Goal: Task Accomplishment & Management: Use online tool/utility

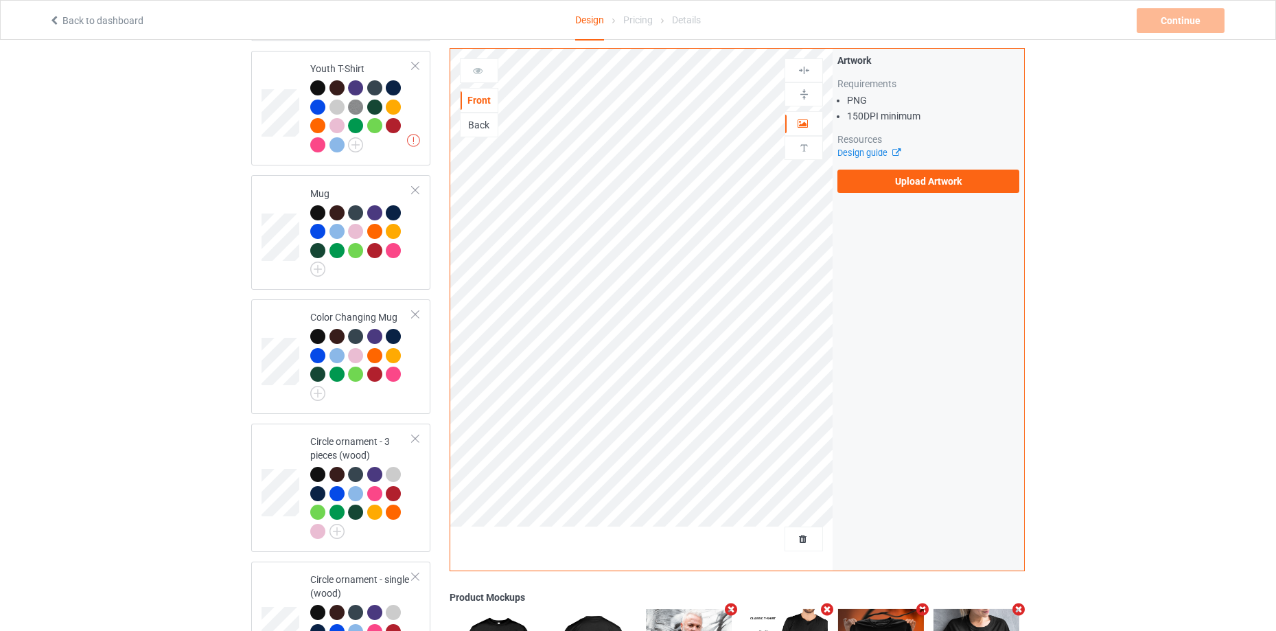
scroll to position [1445, 0]
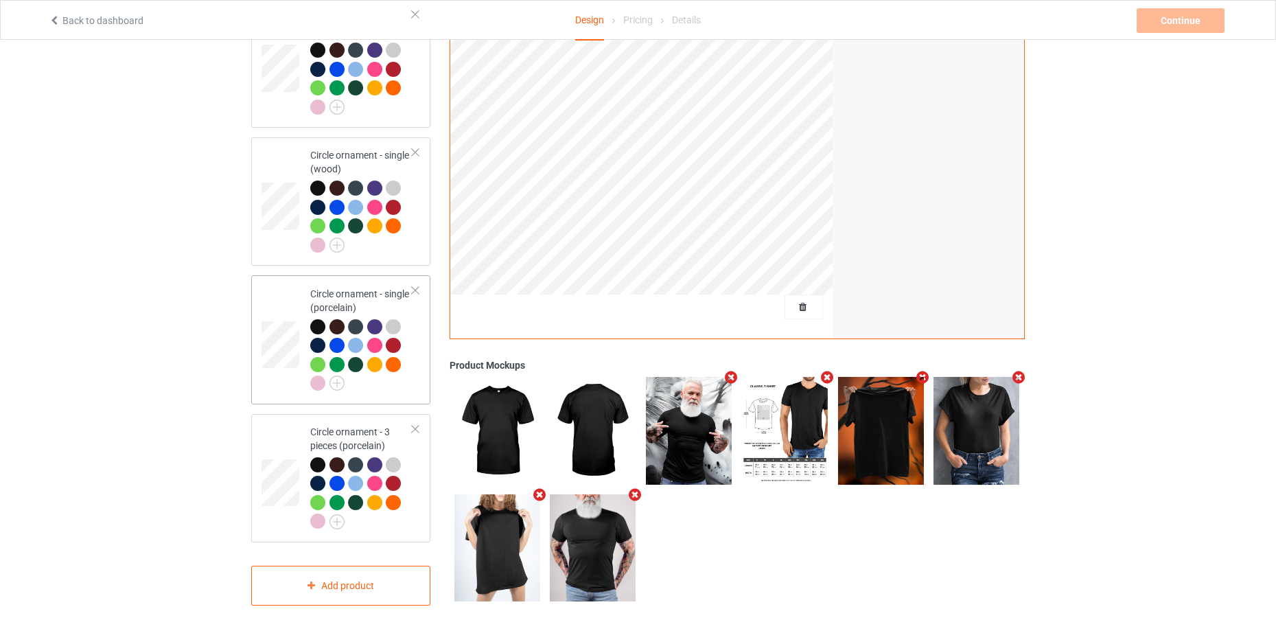
click at [358, 312] on div "Circle ornament - single (porcelain)" at bounding box center [361, 338] width 102 height 103
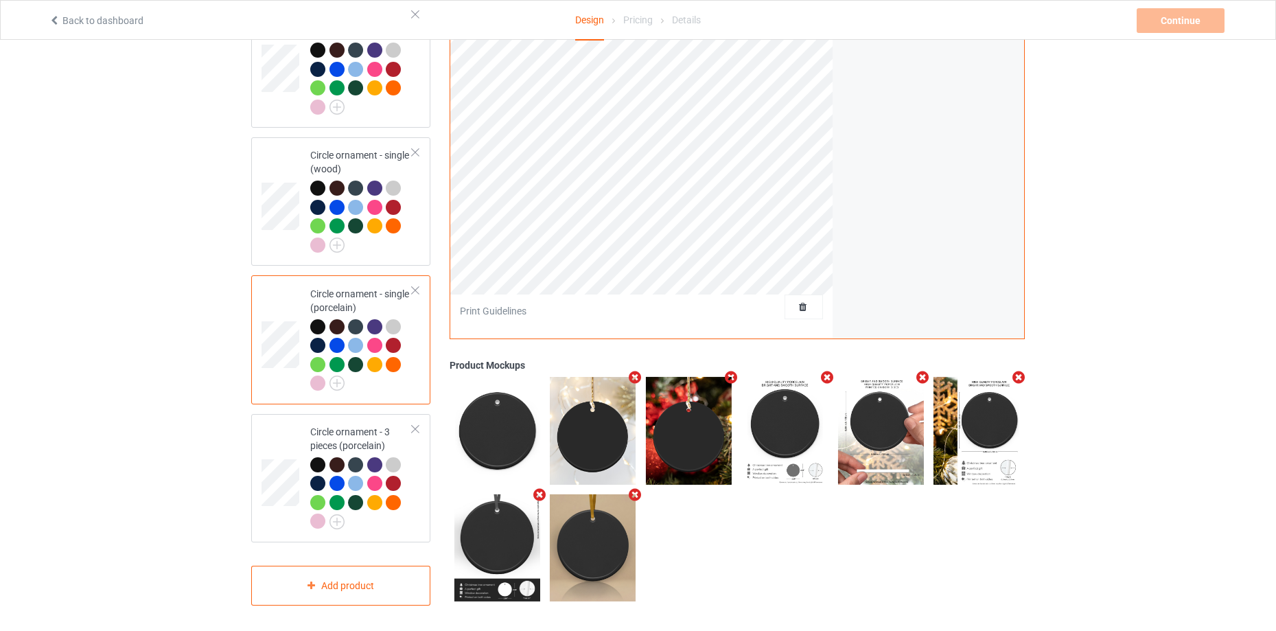
scroll to position [1148, 0]
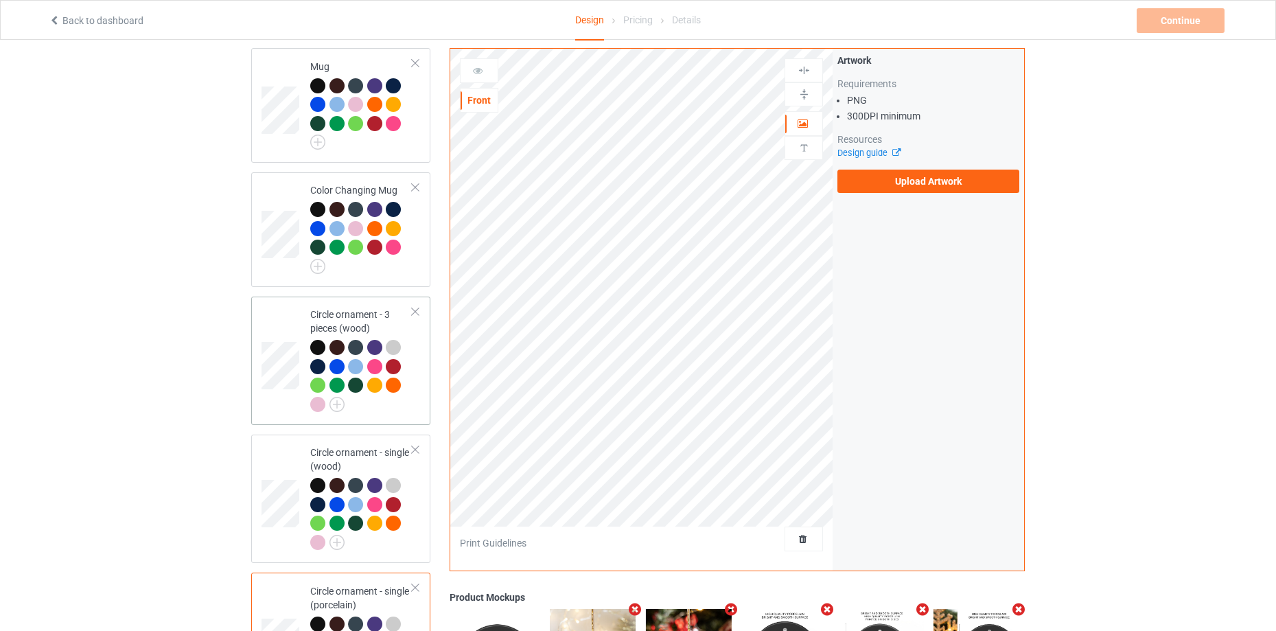
click at [378, 349] on div at bounding box center [376, 349] width 19 height 19
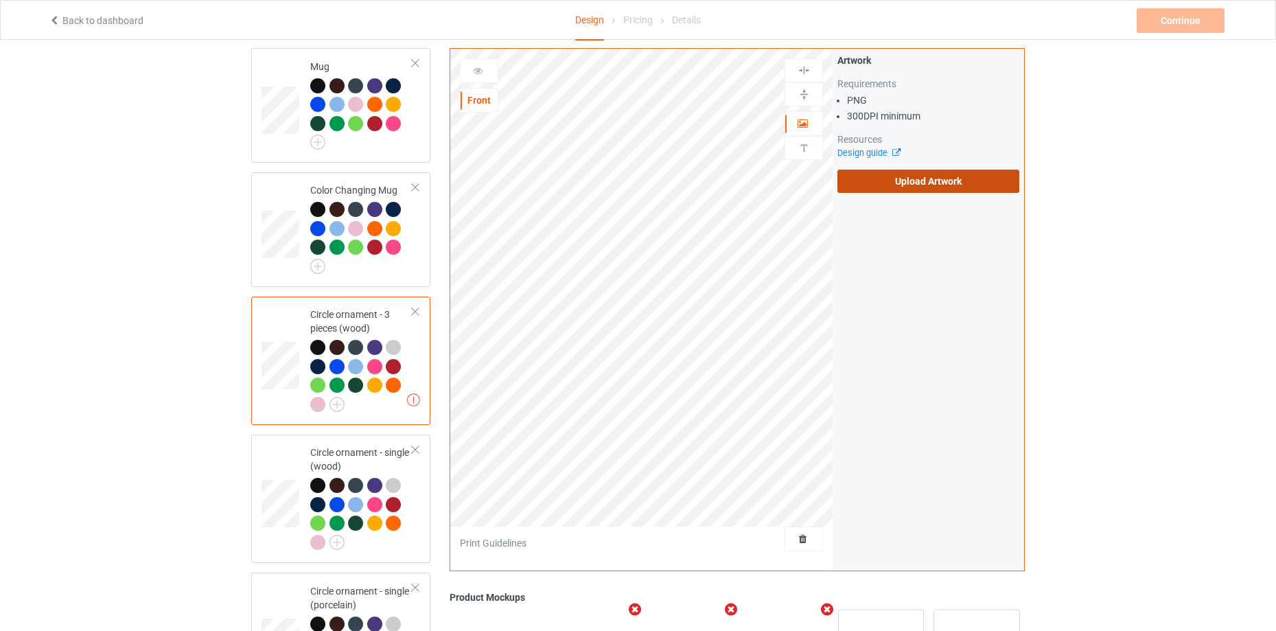
click at [955, 184] on label "Upload Artwork" at bounding box center [928, 181] width 182 height 23
click at [0, 0] on input "Upload Artwork" at bounding box center [0, 0] width 0 height 0
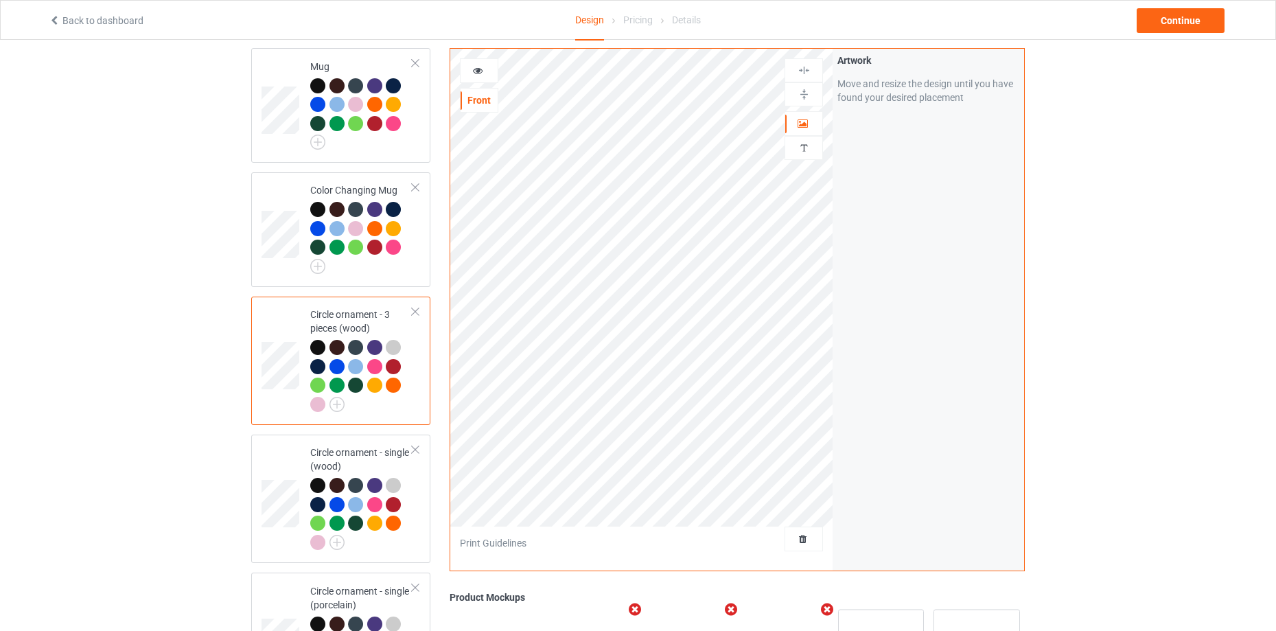
click at [318, 340] on div at bounding box center [317, 347] width 15 height 15
click at [482, 72] on icon at bounding box center [478, 69] width 12 height 10
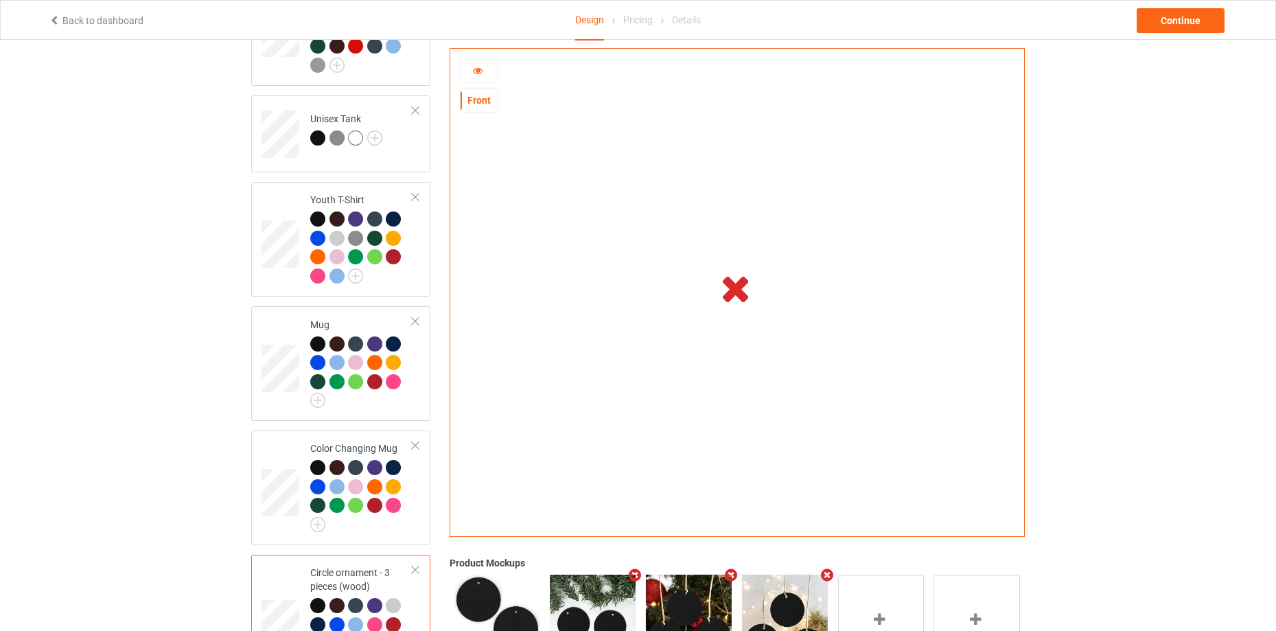
scroll to position [553, 0]
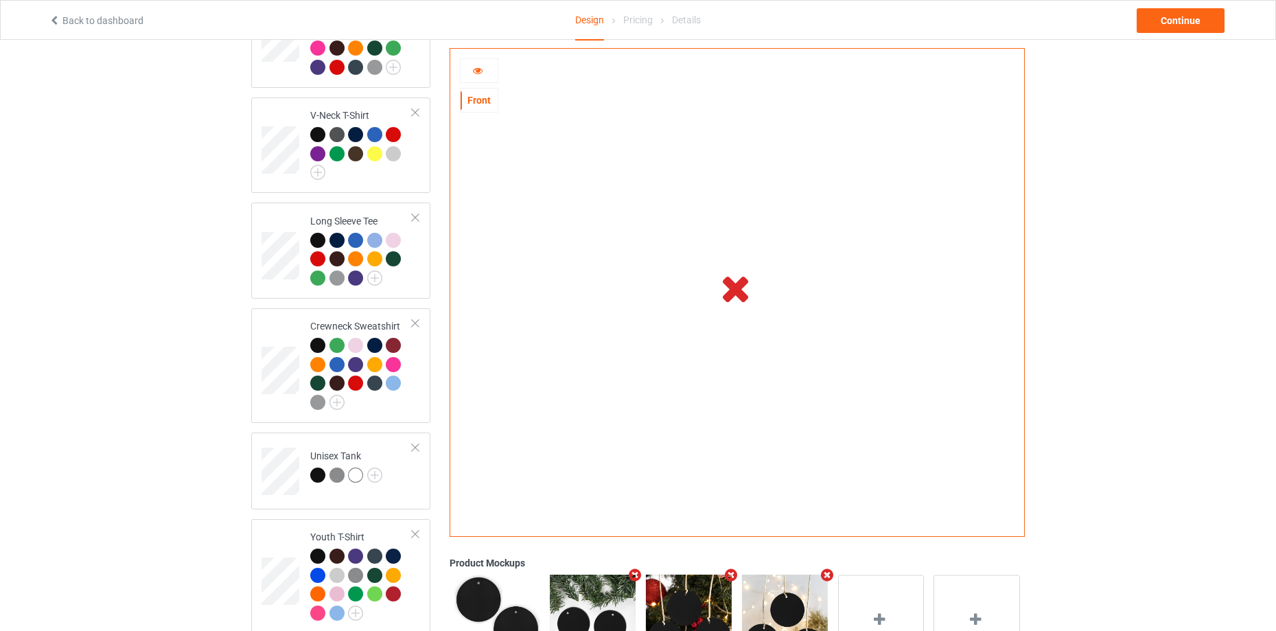
click at [469, 68] on div at bounding box center [479, 71] width 37 height 14
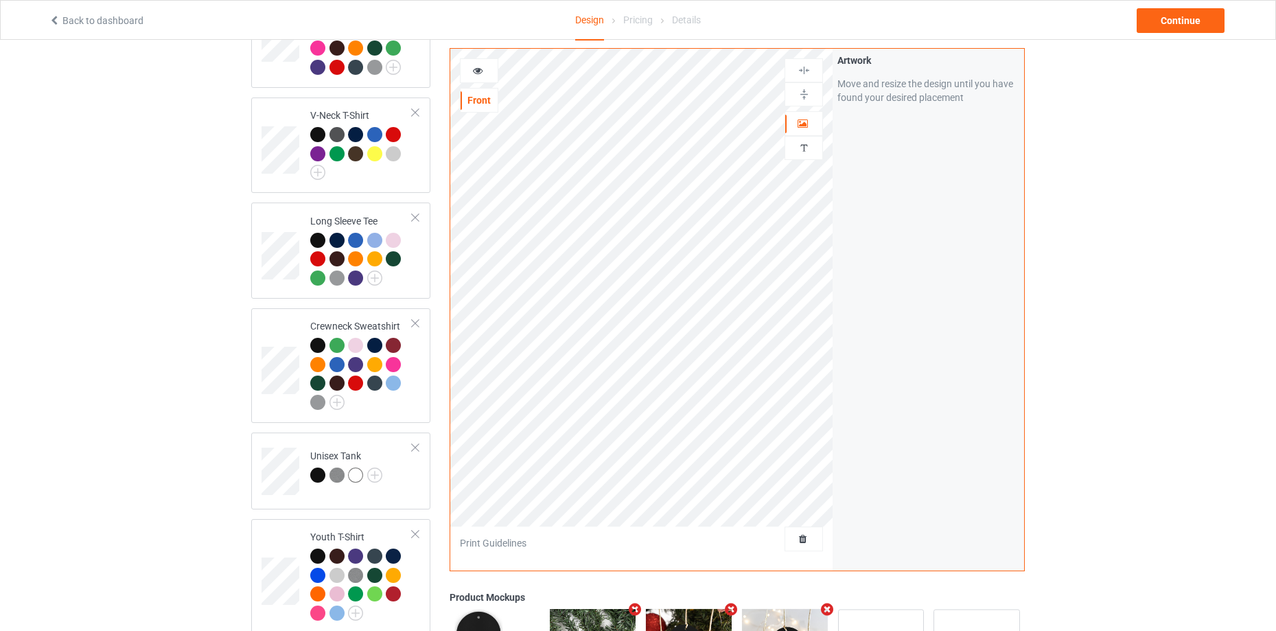
click at [472, 66] on icon at bounding box center [478, 69] width 12 height 10
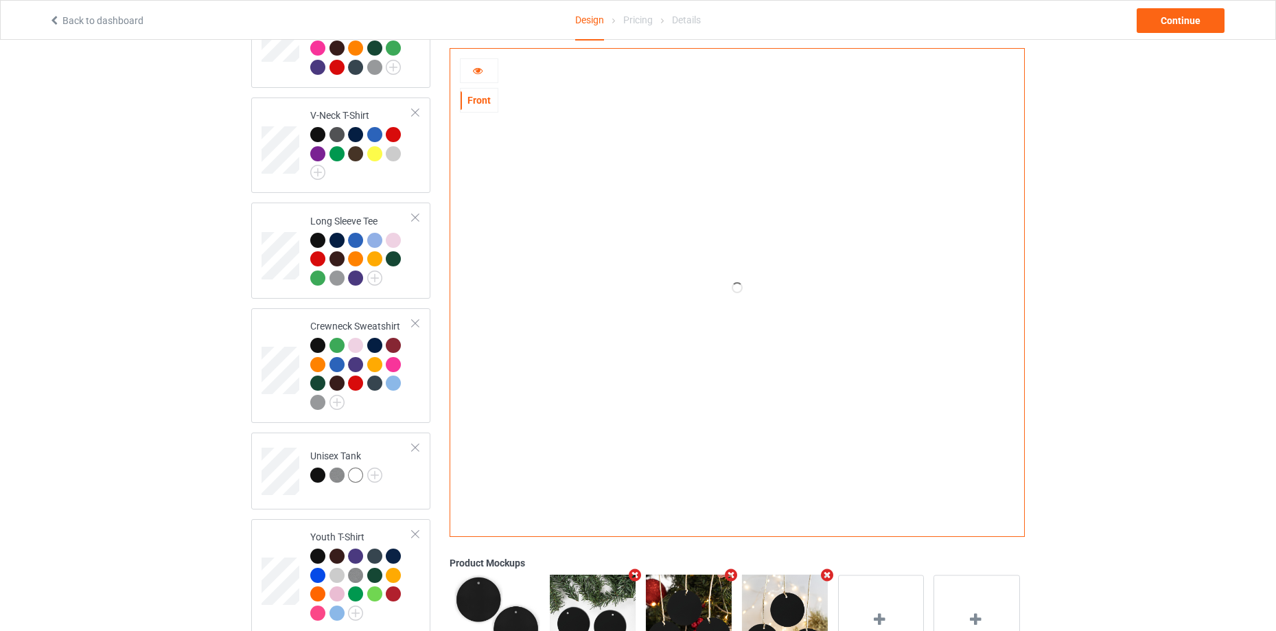
click at [1103, 360] on div "Design Select colors for each of the products and upload an artwork file to des…" at bounding box center [638, 507] width 1276 height 2040
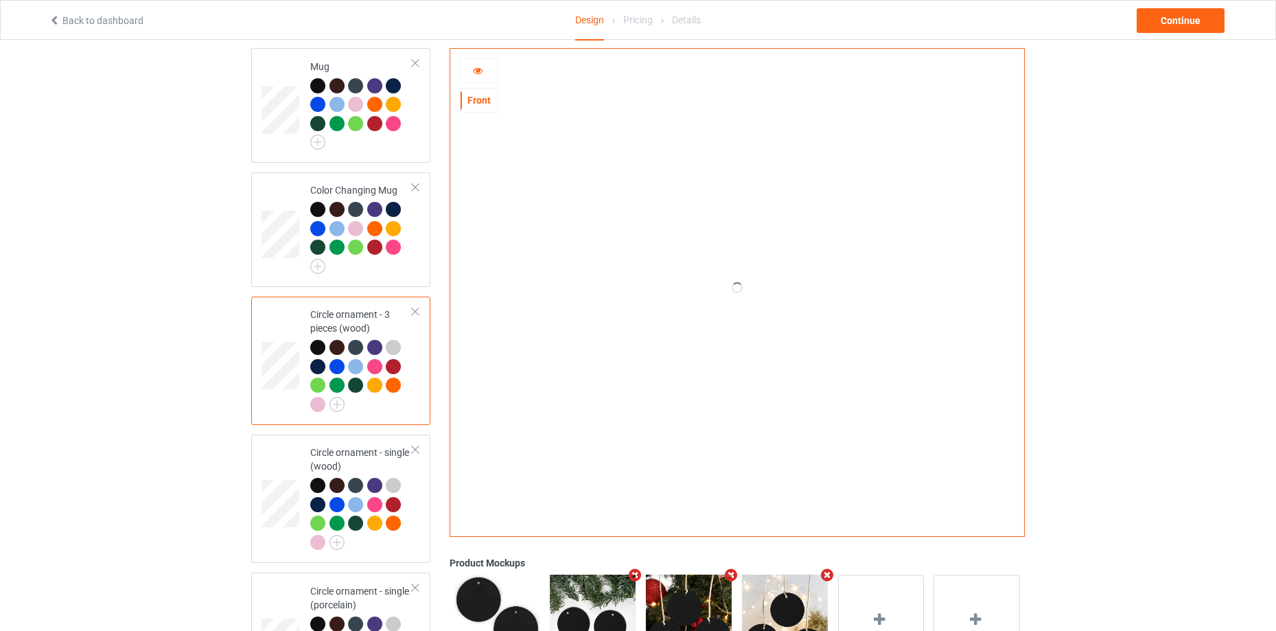
scroll to position [850, 0]
